Goal: Transaction & Acquisition: Purchase product/service

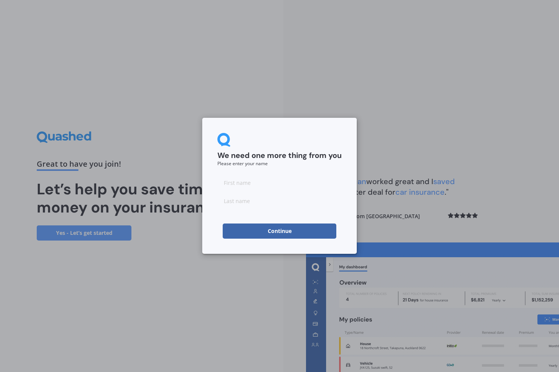
click at [241, 186] on input at bounding box center [279, 182] width 124 height 15
type input "[PERSON_NAME]"
click at [233, 206] on input at bounding box center [279, 200] width 124 height 15
type input "[PERSON_NAME]"
click at [264, 235] on button "Continue" at bounding box center [280, 231] width 114 height 15
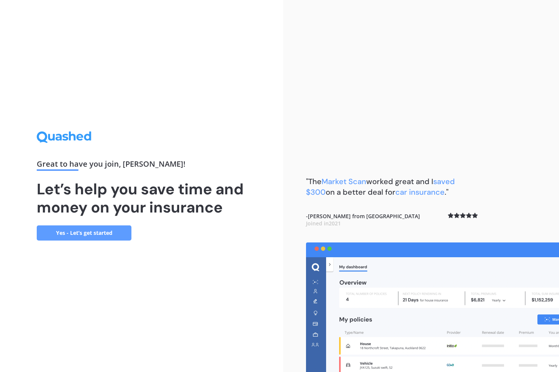
click at [100, 234] on link "Yes - Let’s get started" at bounding box center [84, 232] width 95 height 15
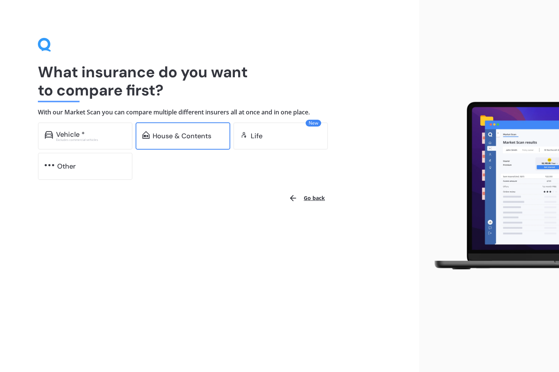
click at [181, 139] on div "House & Contents" at bounding box center [182, 136] width 59 height 8
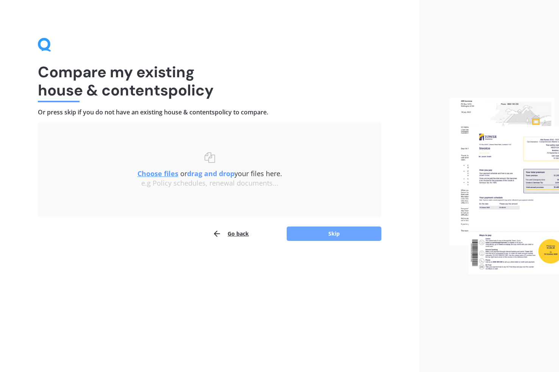
click at [300, 235] on button "Skip" at bounding box center [334, 234] width 95 height 14
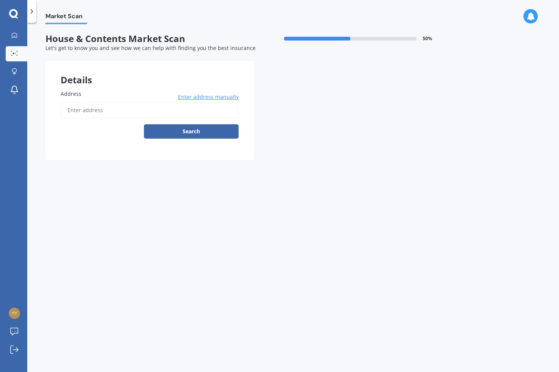
click at [88, 113] on input "Address" at bounding box center [150, 110] width 178 height 16
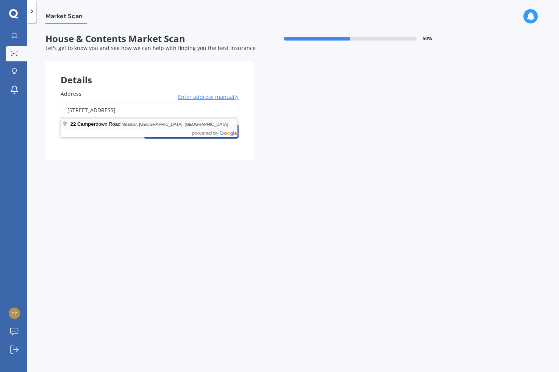
type input "[STREET_ADDRESS]"
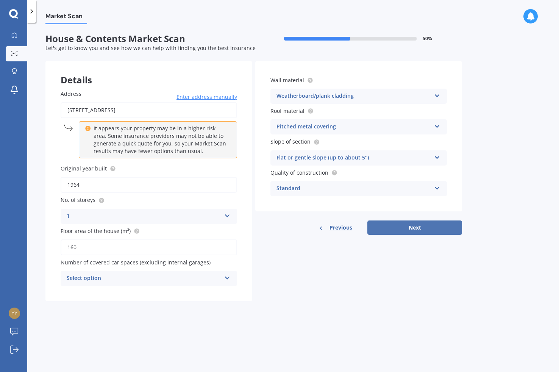
click at [385, 230] on button "Next" at bounding box center [414, 227] width 95 height 14
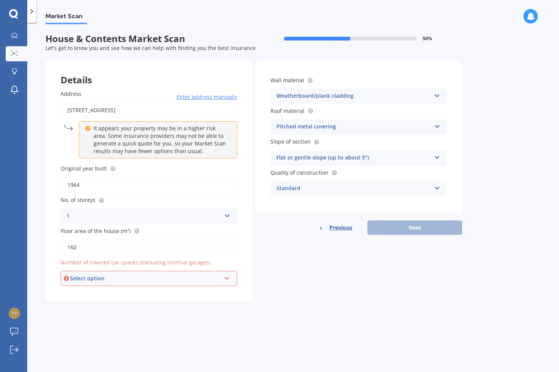
click at [190, 280] on div "Select option" at bounding box center [145, 278] width 151 height 8
click at [80, 328] on div "3" at bounding box center [148, 334] width 175 height 14
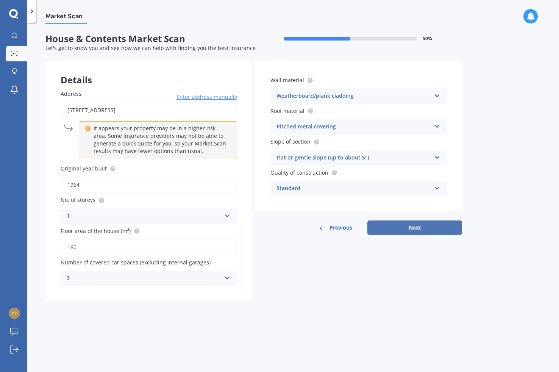
click at [414, 230] on button "Next" at bounding box center [414, 227] width 95 height 14
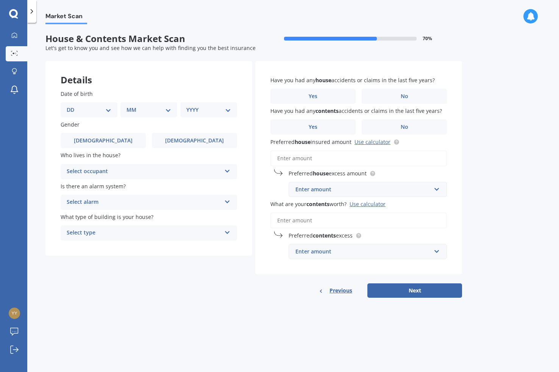
click at [108, 111] on select "DD 01 02 03 04 05 06 07 08 09 10 11 12 13 14 15 16 17 18 19 20 21 22 23 24 25 2…" at bounding box center [89, 110] width 45 height 8
select select "02"
click at [73, 106] on select "DD 01 02 03 04 05 06 07 08 09 10 11 12 13 14 15 16 17 18 19 20 21 22 23 24 25 2…" at bounding box center [89, 110] width 45 height 8
click at [147, 111] on select "MM 01 02 03 04 05 06 07 08 09 10 11 12" at bounding box center [151, 110] width 42 height 8
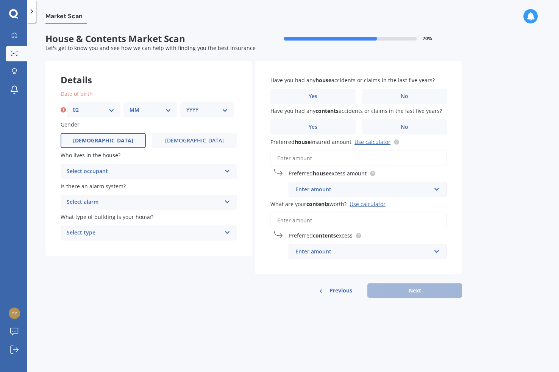
click at [128, 147] on label "[DEMOGRAPHIC_DATA]" at bounding box center [103, 140] width 85 height 15
click at [0, 0] on input "[DEMOGRAPHIC_DATA]" at bounding box center [0, 0] width 0 height 0
click at [155, 109] on select "MM 01 02 03 04 05 06 07 08 09 10 11 12" at bounding box center [151, 110] width 42 height 8
select select "04"
click at [130, 106] on select "MM 01 02 03 04 05 06 07 08 09 10 11 12" at bounding box center [151, 110] width 42 height 8
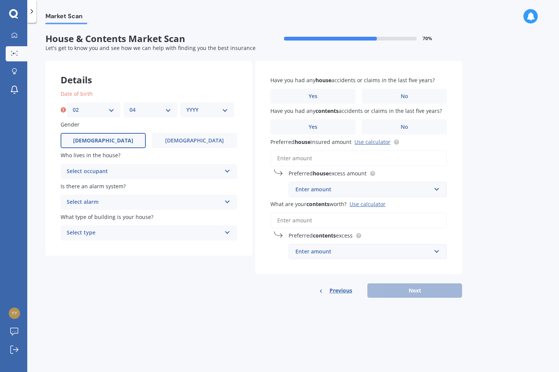
click at [202, 111] on select "YYYY 2009 2008 2007 2006 2005 2004 2003 2002 2001 2000 1999 1998 1997 1996 1995…" at bounding box center [207, 110] width 42 height 8
select select "1975"
click at [186, 106] on select "YYYY 2009 2008 2007 2006 2005 2004 2003 2002 2001 2000 1999 1998 1997 1996 1995…" at bounding box center [207, 110] width 42 height 8
click at [133, 169] on div "Select occupant" at bounding box center [144, 171] width 155 height 9
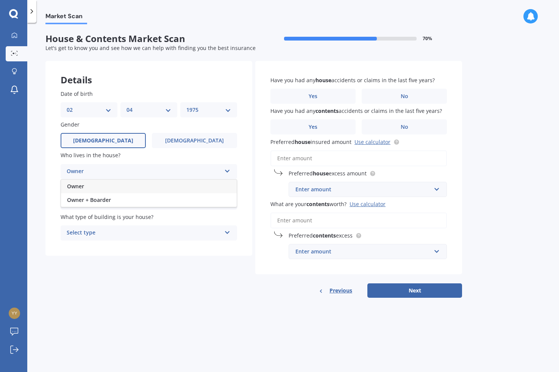
click at [99, 186] on div "Owner" at bounding box center [149, 187] width 176 height 14
click at [96, 202] on div "Select alarm" at bounding box center [144, 202] width 155 height 9
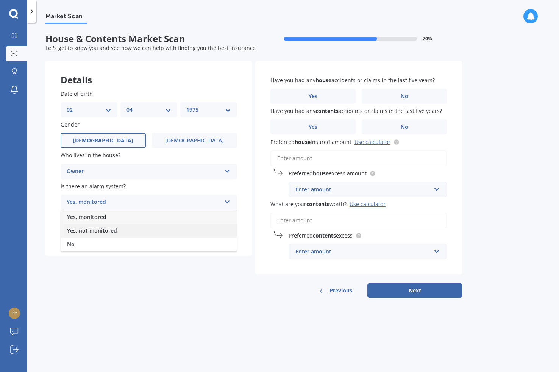
click at [92, 228] on span "Yes, not monitored" at bounding box center [92, 230] width 50 height 7
click at [92, 230] on div "Select type" at bounding box center [144, 232] width 155 height 9
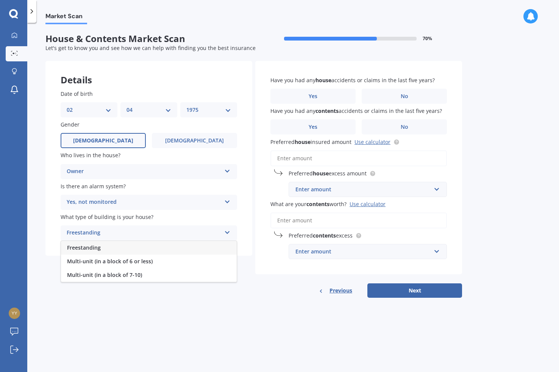
click at [92, 247] on span "Freestanding" at bounding box center [84, 247] width 34 height 7
click at [387, 96] on label "No" at bounding box center [404, 96] width 85 height 15
click at [0, 0] on input "No" at bounding box center [0, 0] width 0 height 0
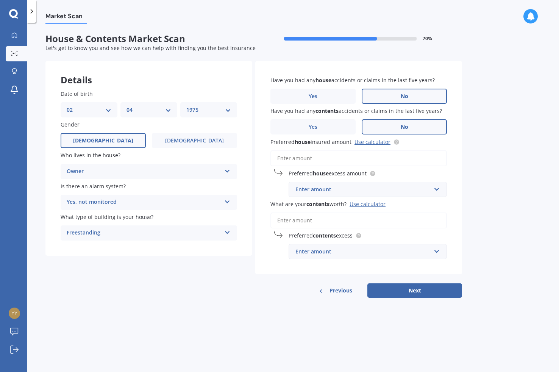
click at [378, 122] on label "No" at bounding box center [404, 126] width 85 height 15
click at [0, 0] on input "No" at bounding box center [0, 0] width 0 height 0
click at [310, 158] on input "Preferred house insured amount Use calculator" at bounding box center [359, 158] width 177 height 16
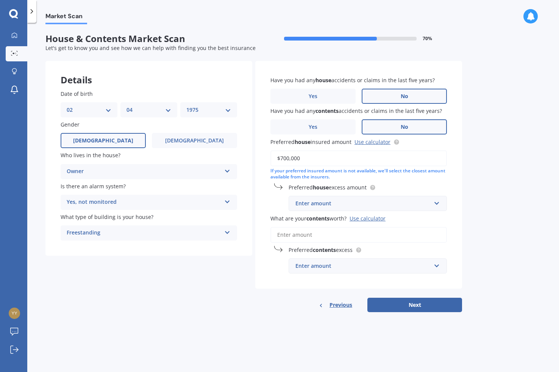
type input "$700,000"
click at [390, 202] on div "Enter amount" at bounding box center [364, 203] width 136 height 8
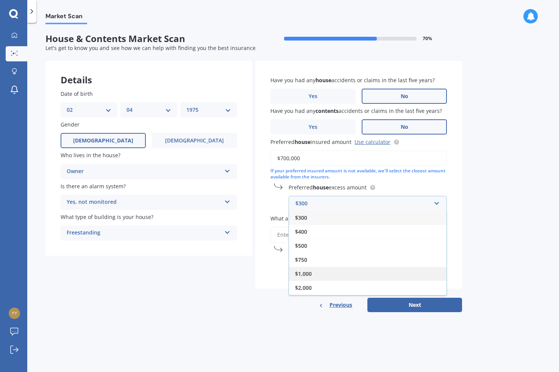
click at [316, 269] on div "$1,000" at bounding box center [368, 274] width 158 height 14
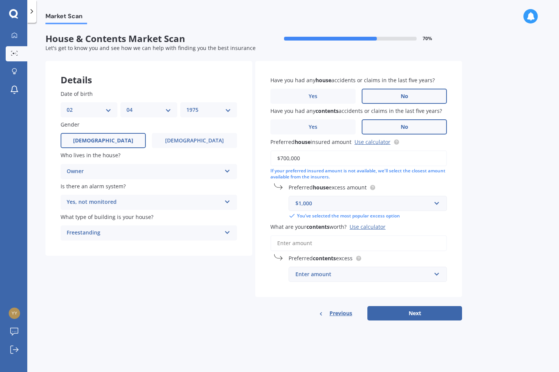
click at [319, 244] on input "What are your contents worth? Use calculator" at bounding box center [359, 243] width 177 height 16
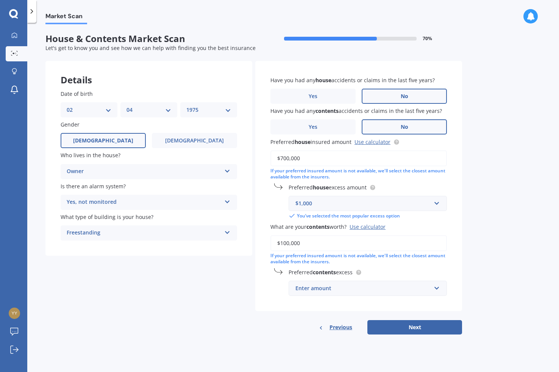
type input "$100,000"
click at [326, 281] on input "text" at bounding box center [365, 288] width 152 height 14
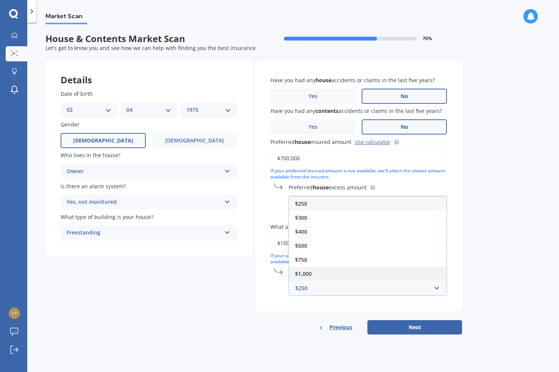
click at [308, 274] on span "$1,000" at bounding box center [303, 273] width 17 height 7
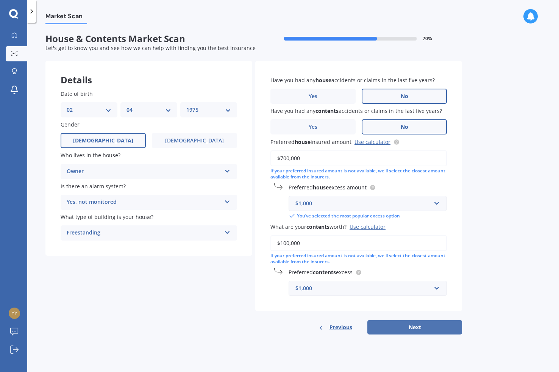
click at [390, 335] on button "Next" at bounding box center [414, 327] width 95 height 14
select select "02"
select select "04"
select select "1975"
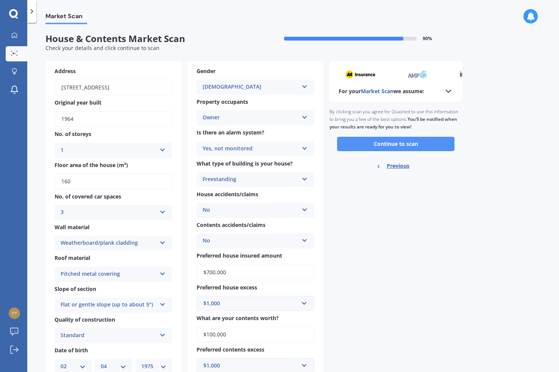
click at [408, 148] on button "Continue to scan" at bounding box center [395, 144] width 117 height 14
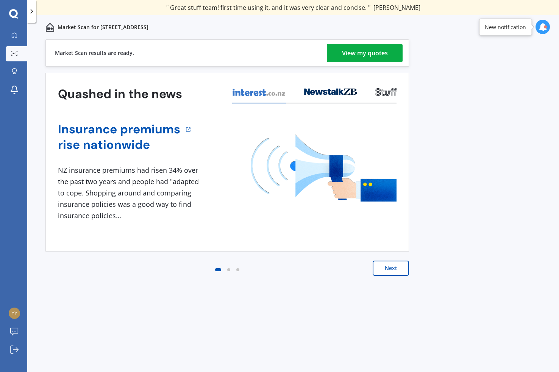
click at [365, 51] on div "View my quotes" at bounding box center [365, 53] width 46 height 18
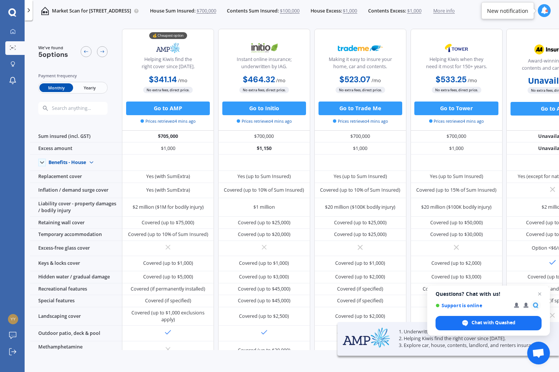
click at [95, 88] on span "Yearly" at bounding box center [89, 87] width 33 height 9
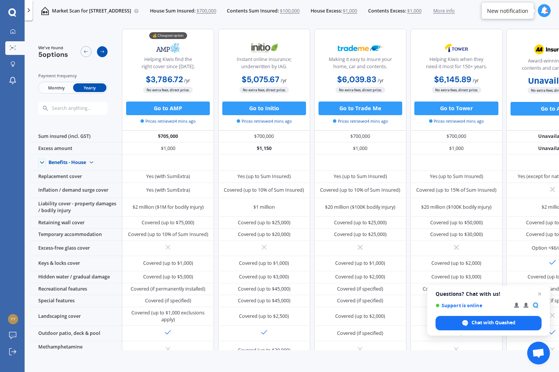
click at [106, 50] on div at bounding box center [102, 51] width 11 height 11
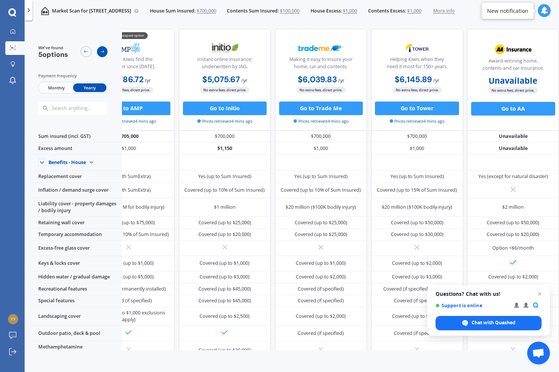
scroll to position [0, 48]
click at [106, 50] on div at bounding box center [102, 51] width 11 height 11
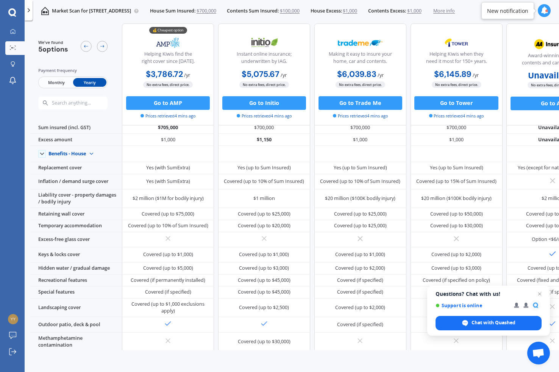
scroll to position [0, 0]
